Goal: Task Accomplishment & Management: Use online tool/utility

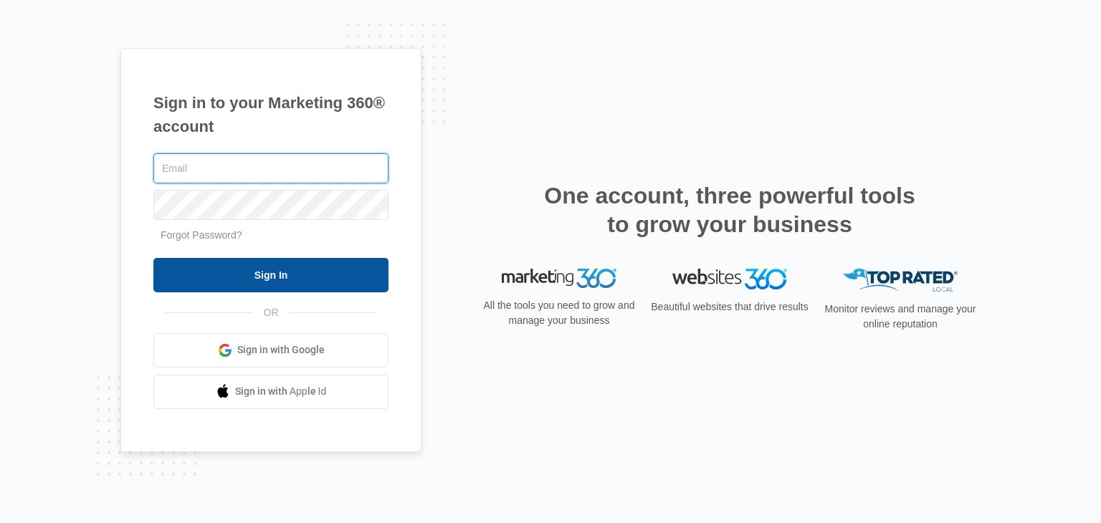
type input "[EMAIL_ADDRESS][DOMAIN_NAME]"
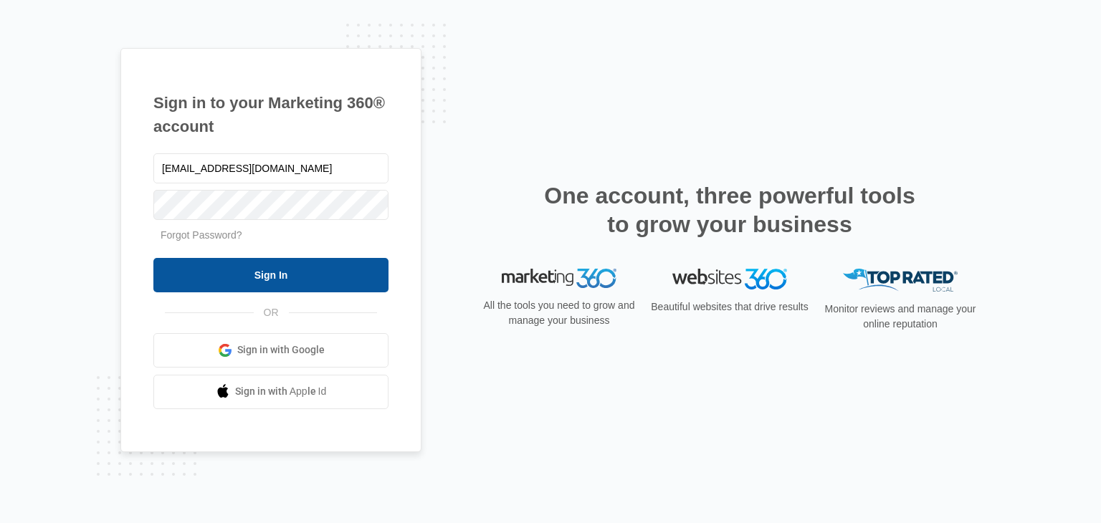
click at [313, 272] on input "Sign In" at bounding box center [270, 275] width 235 height 34
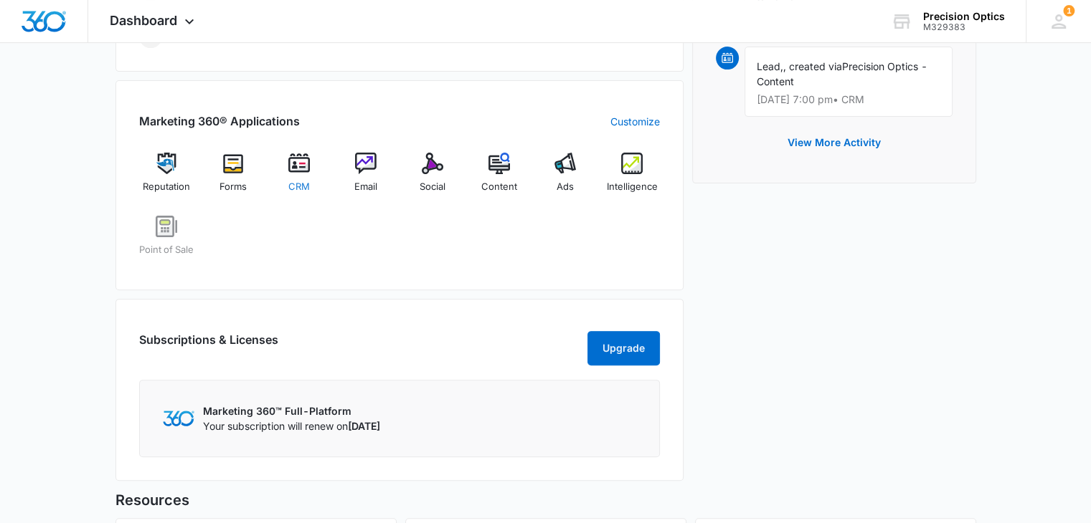
scroll to position [430, 0]
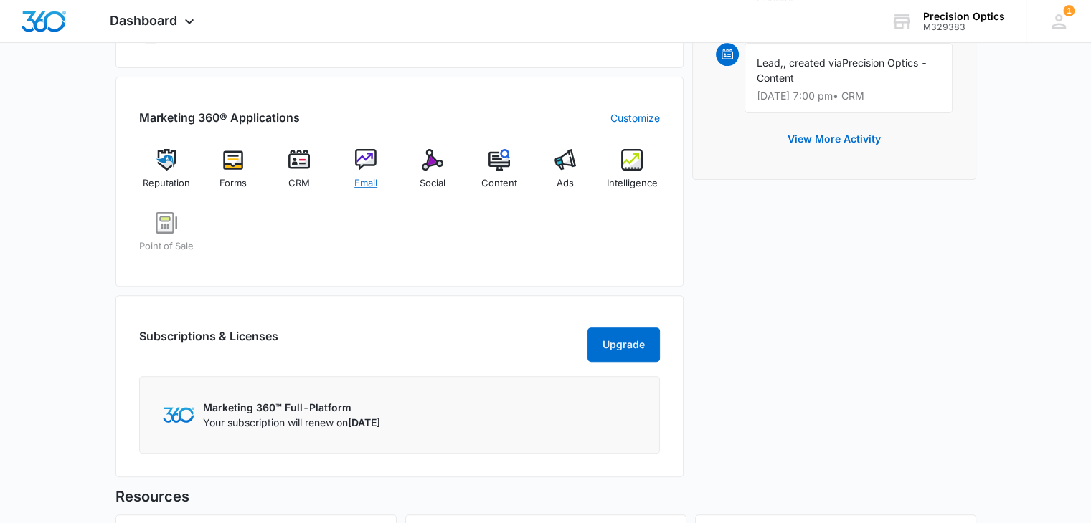
click at [379, 180] on div "Email" at bounding box center [365, 175] width 55 height 52
